Goal: Find specific page/section

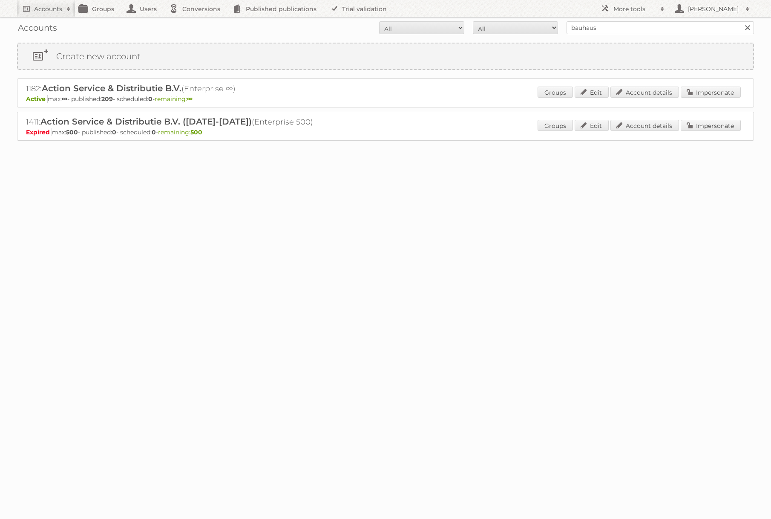
type input "bauhaus"
click at [741, 21] on input "Search" at bounding box center [747, 27] width 13 height 13
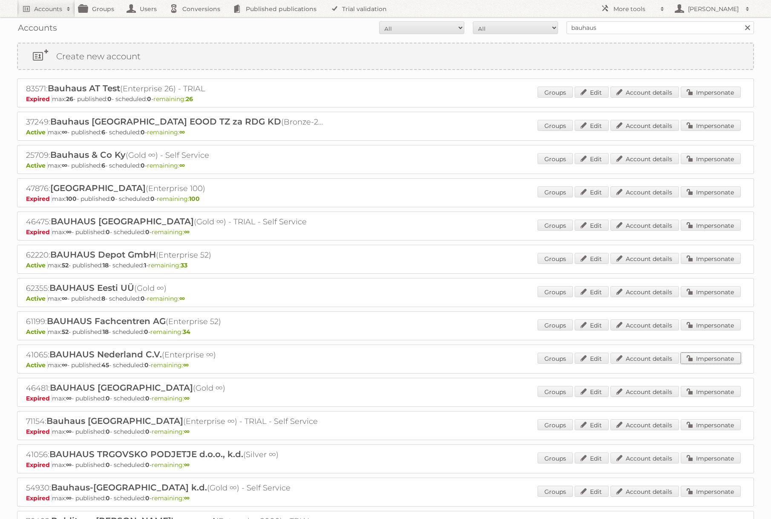
click at [699, 361] on link "Impersonate" at bounding box center [711, 357] width 60 height 11
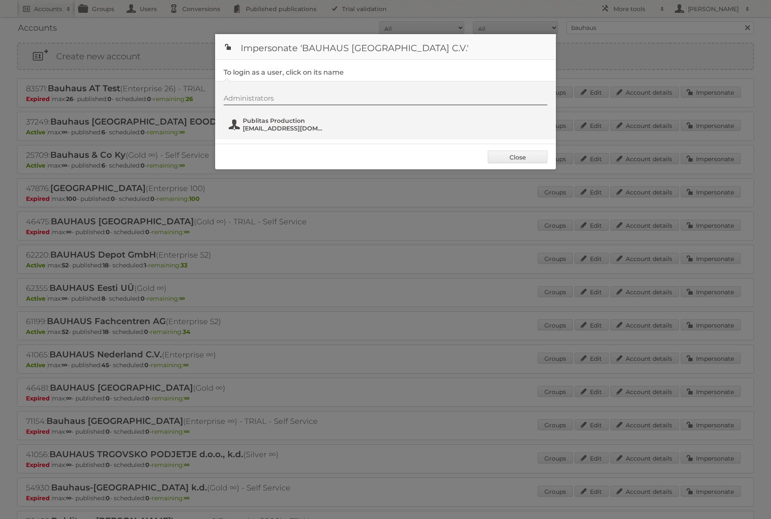
click at [278, 119] on span "Publitas Production" at bounding box center [284, 121] width 83 height 8
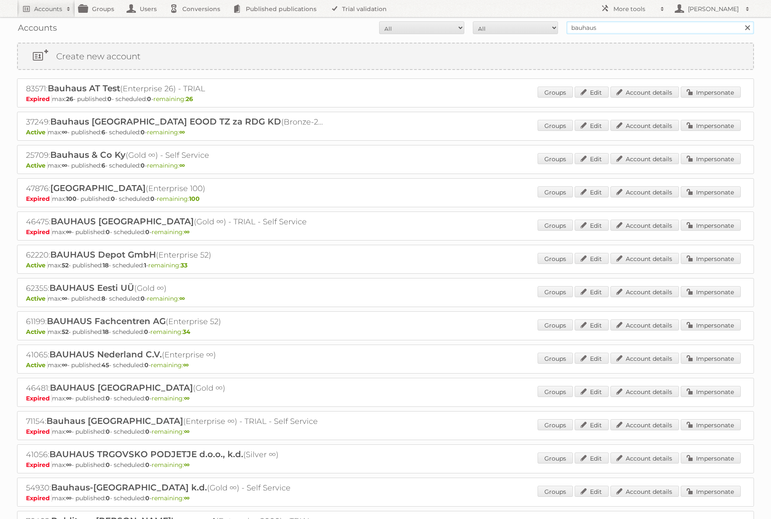
click at [598, 27] on input "bauhaus" at bounding box center [661, 27] width 188 height 13
type input "auto 5"
click at [741, 21] on input "Search" at bounding box center [747, 27] width 13 height 13
